Goal: Transaction & Acquisition: Purchase product/service

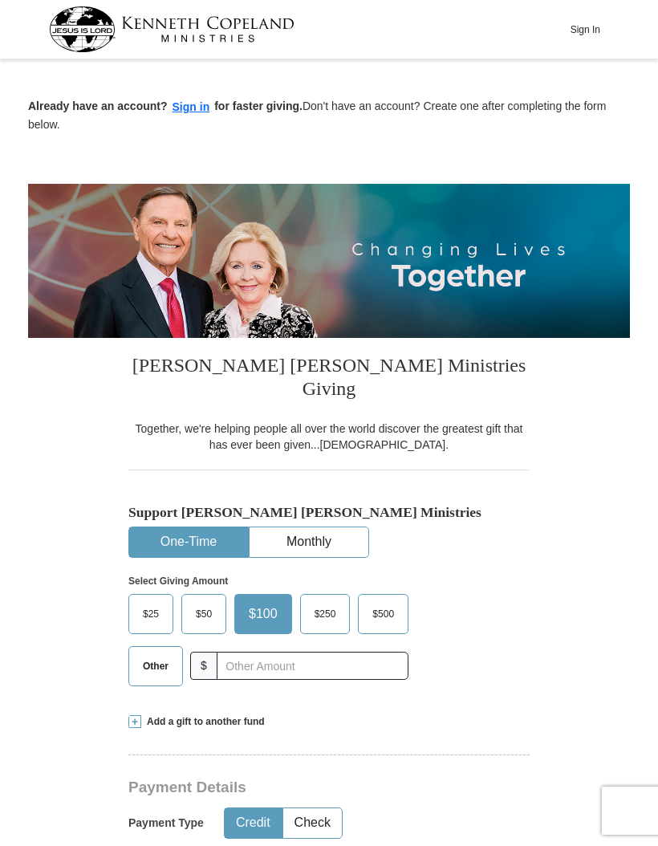
click at [589, 25] on button "Sign In" at bounding box center [585, 29] width 48 height 25
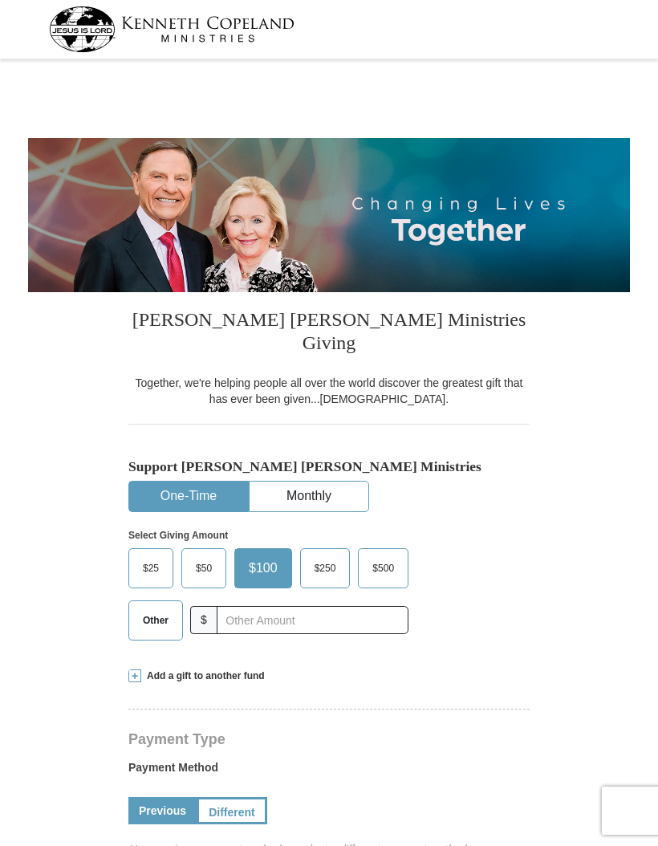
select select "CA"
click at [335, 556] on span "$250" at bounding box center [326, 568] width 38 height 24
click at [0, 0] on input "$250" at bounding box center [0, 0] width 0 height 0
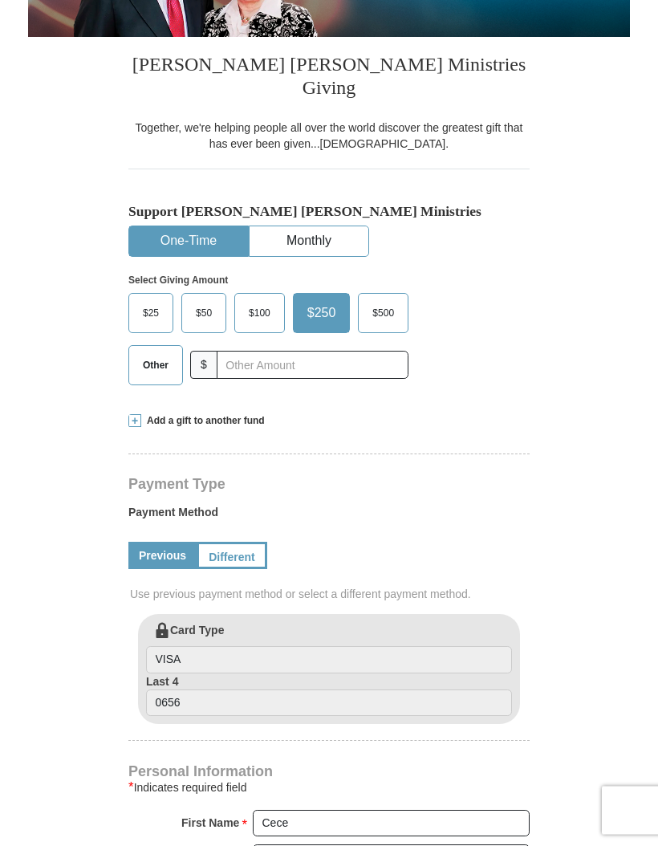
scroll to position [255, 0]
click at [195, 689] on input "0656" at bounding box center [329, 702] width 366 height 27
click at [203, 689] on input "0656" at bounding box center [329, 702] width 366 height 27
click at [215, 689] on input "0656" at bounding box center [329, 702] width 366 height 27
click at [214, 689] on input "0656" at bounding box center [329, 702] width 366 height 27
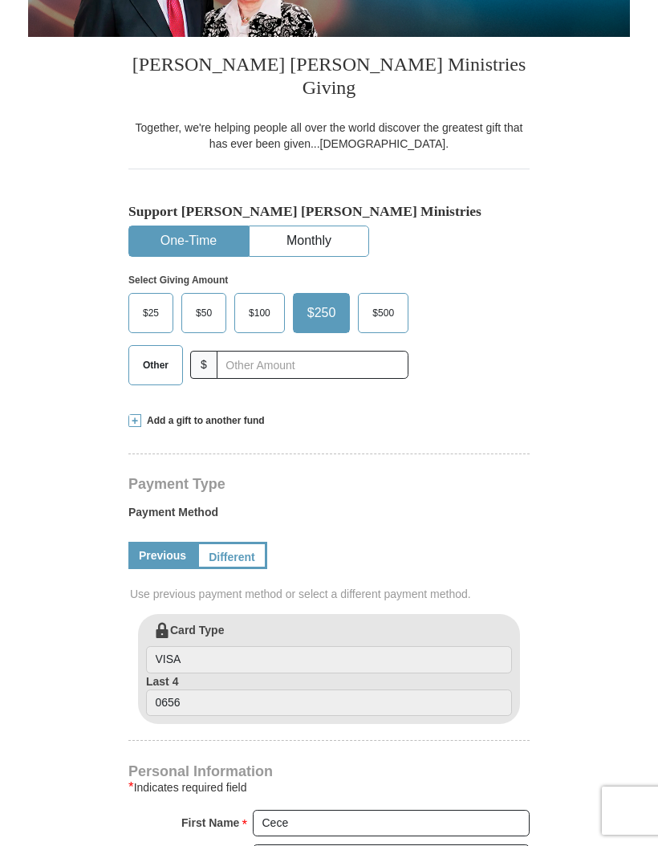
click at [233, 542] on link "Different" at bounding box center [232, 555] width 71 height 27
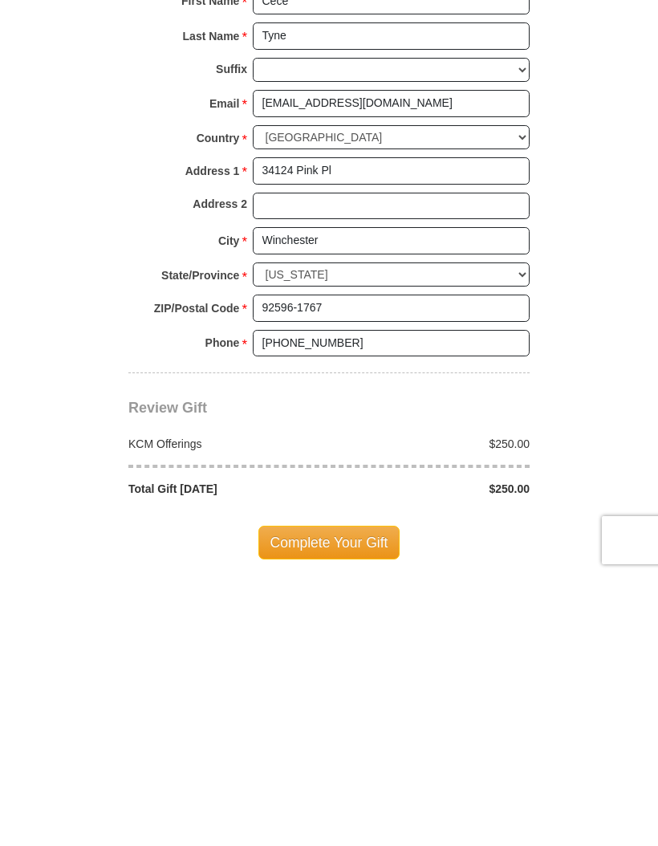
scroll to position [974, 0]
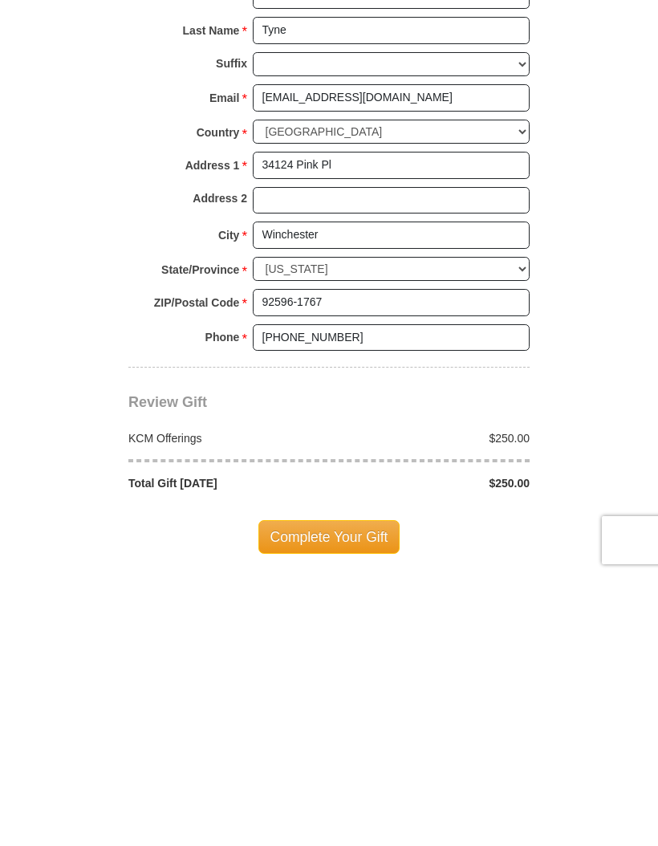
click at [327, 790] on span "Complete Your Gift" at bounding box center [329, 807] width 142 height 34
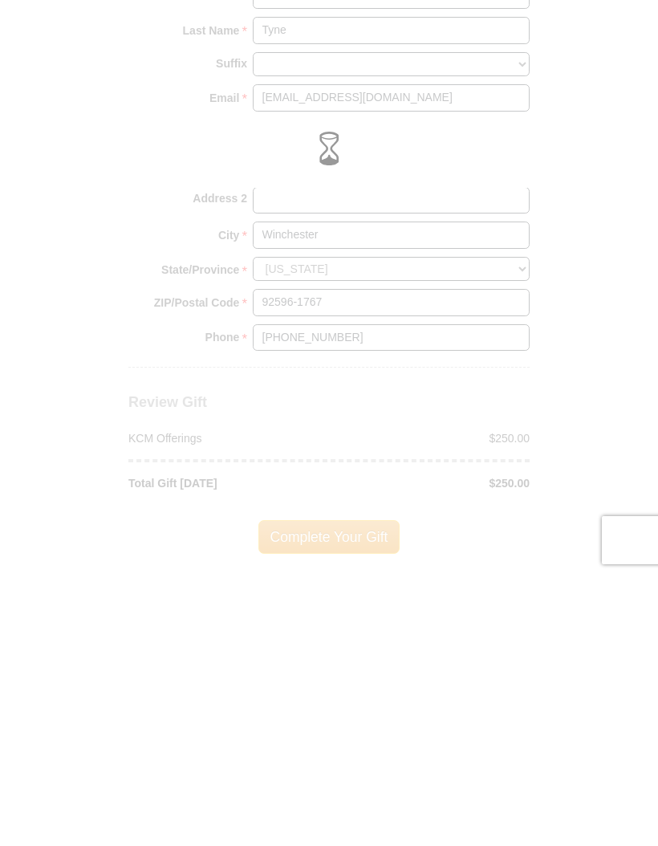
scroll to position [1245, 0]
